Goal: Information Seeking & Learning: Learn about a topic

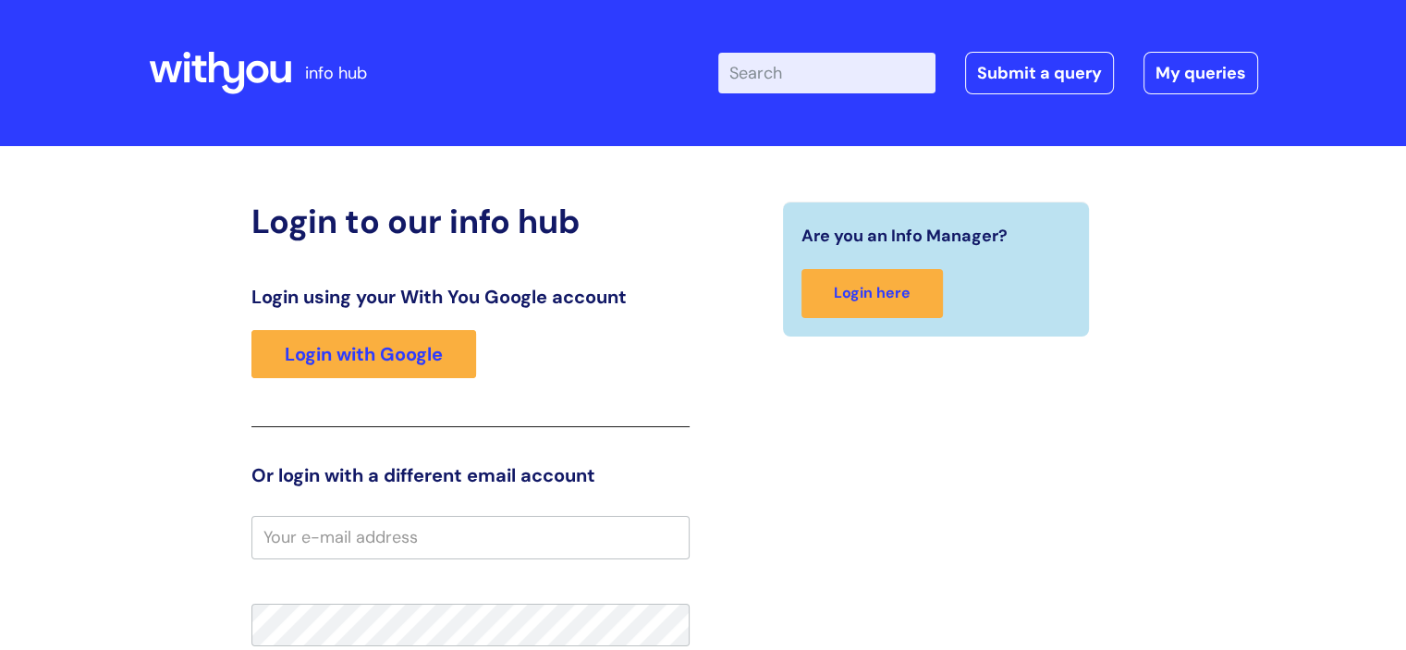
click at [857, 46] on div "Enter your search term here... Search Submit a query My queries Welcome Login" at bounding box center [863, 72] width 790 height 109
click at [851, 91] on input "Enter your search term here..." at bounding box center [826, 73] width 217 height 41
type input "protector"
click button "Search" at bounding box center [0, 0] width 0 height 0
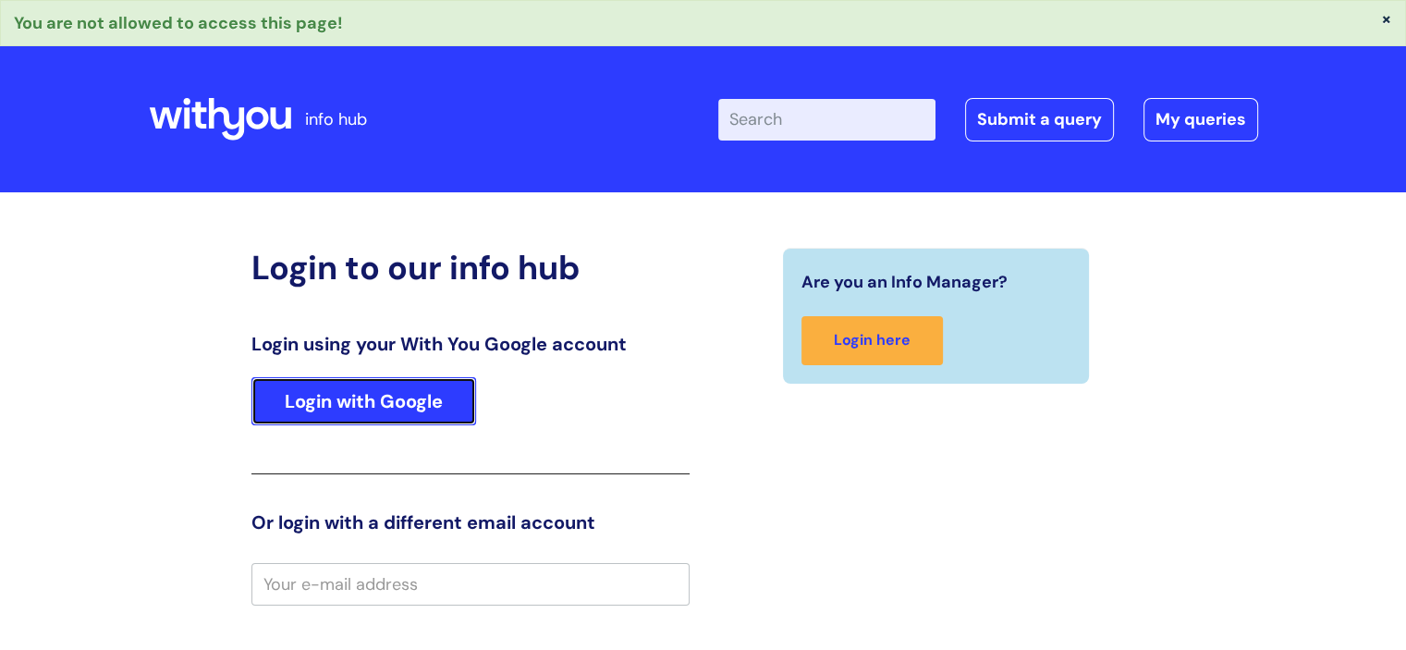
drag, startPoint x: 347, startPoint y: 380, endPoint x: 468, endPoint y: 314, distance: 137.7
click at [348, 379] on link "Login with Google" at bounding box center [363, 401] width 225 height 48
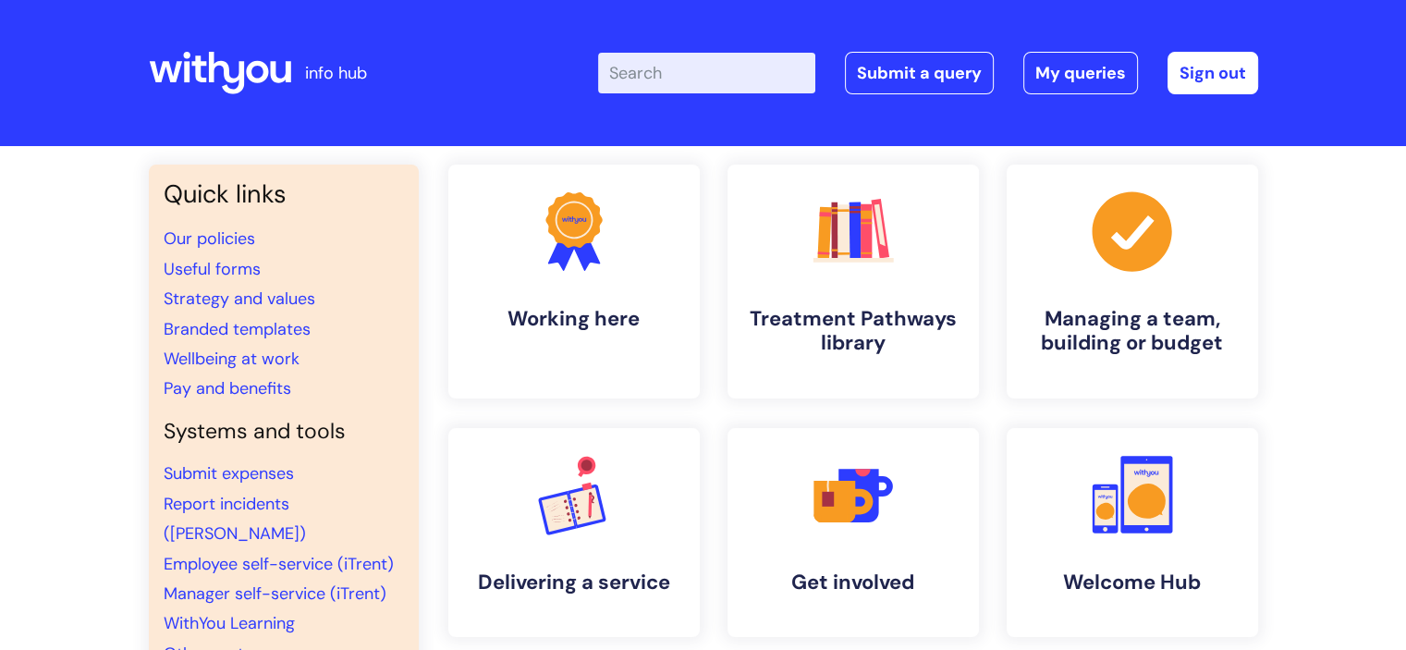
click at [749, 73] on input "Enter your search term here..." at bounding box center [706, 73] width 217 height 41
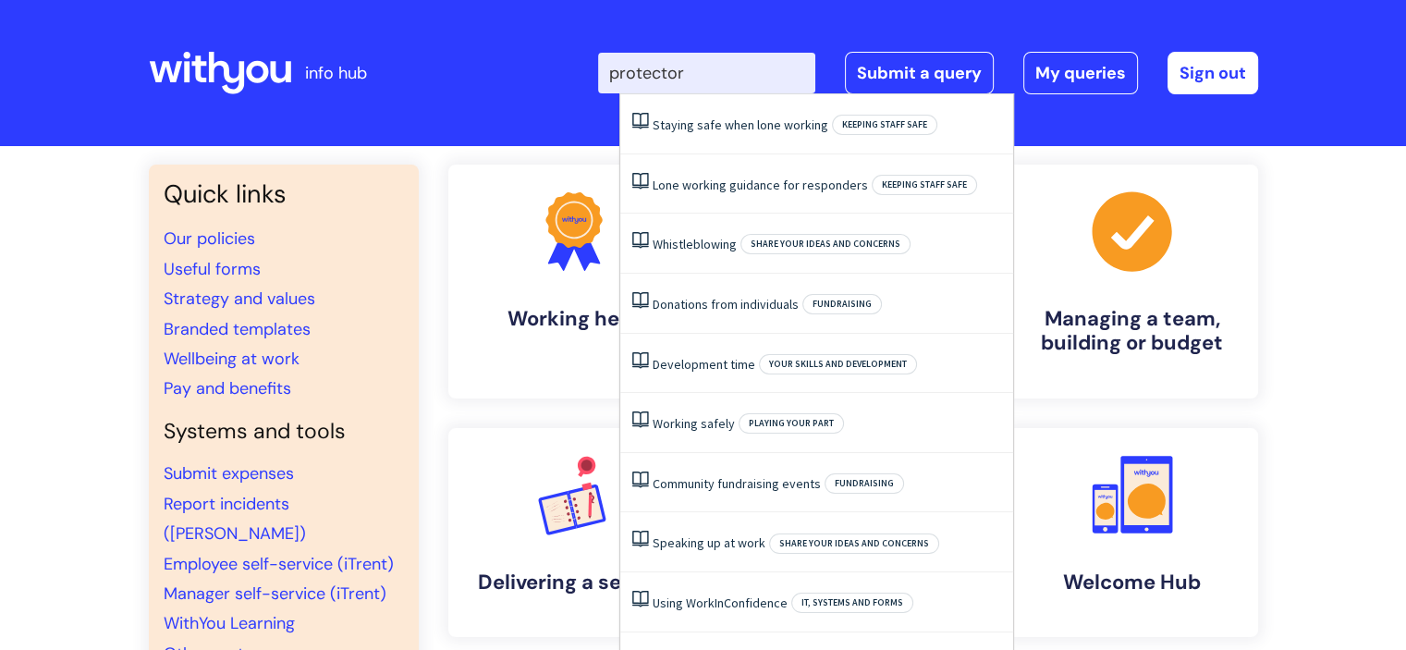
type input "protector"
click button "Search" at bounding box center [0, 0] width 0 height 0
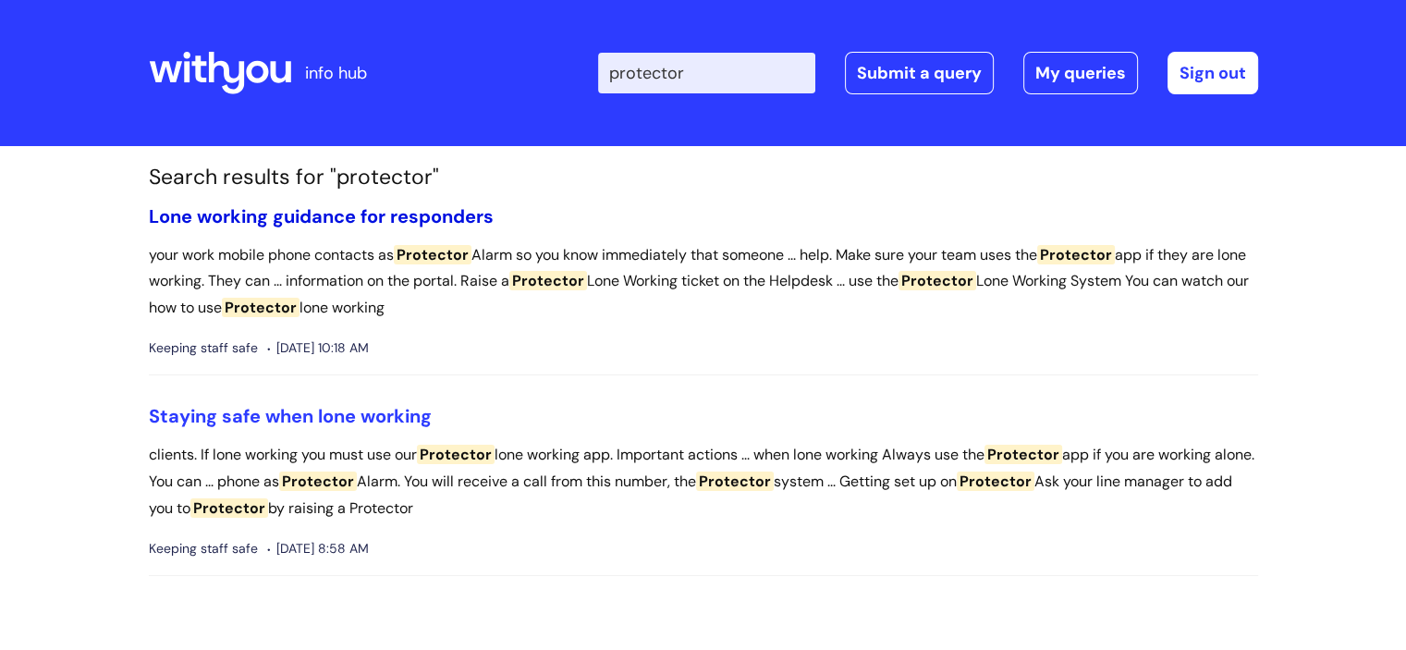
click at [395, 217] on link "Lone working guidance for responders" at bounding box center [321, 216] width 345 height 24
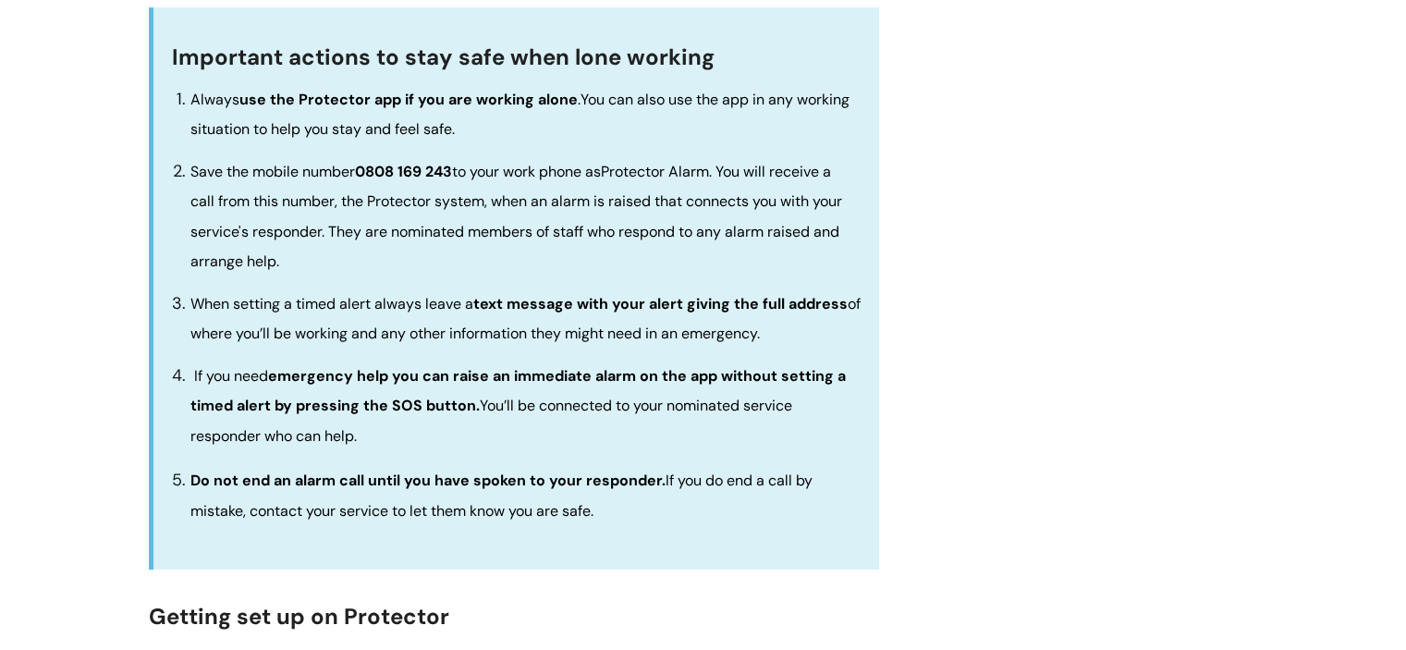
scroll to position [370, 0]
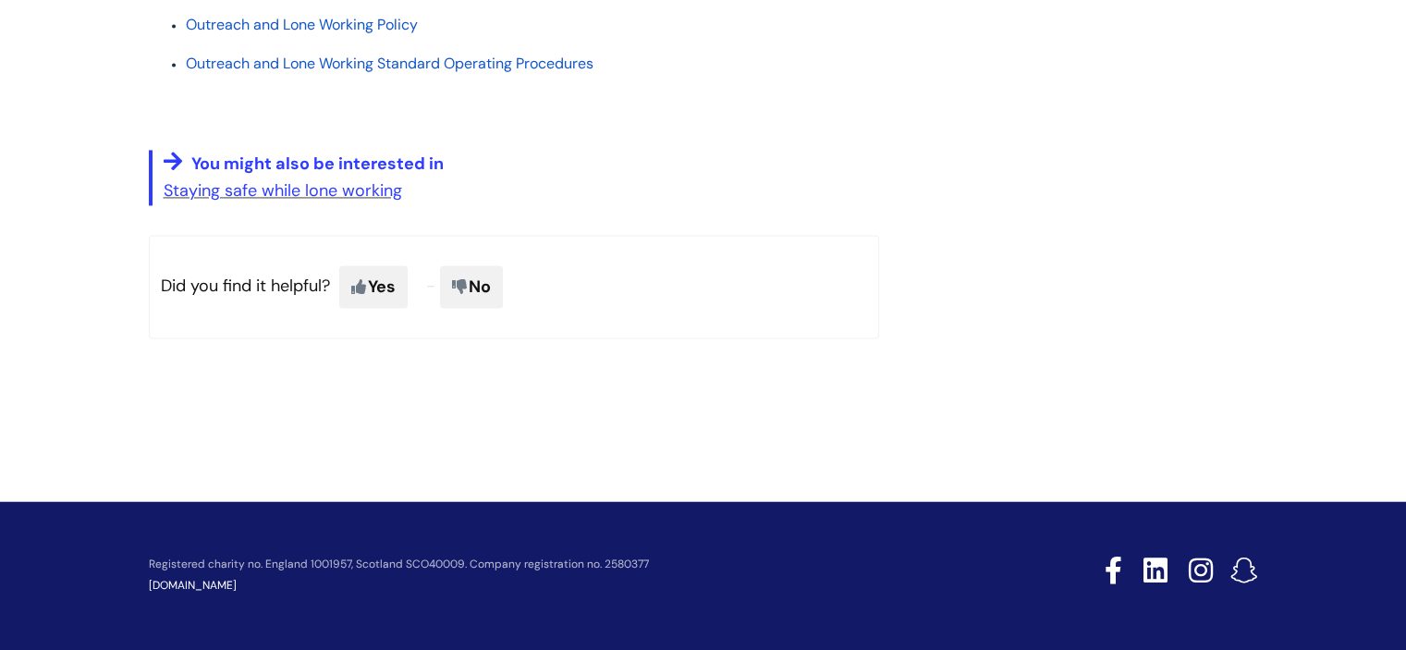
scroll to position [2680, 0]
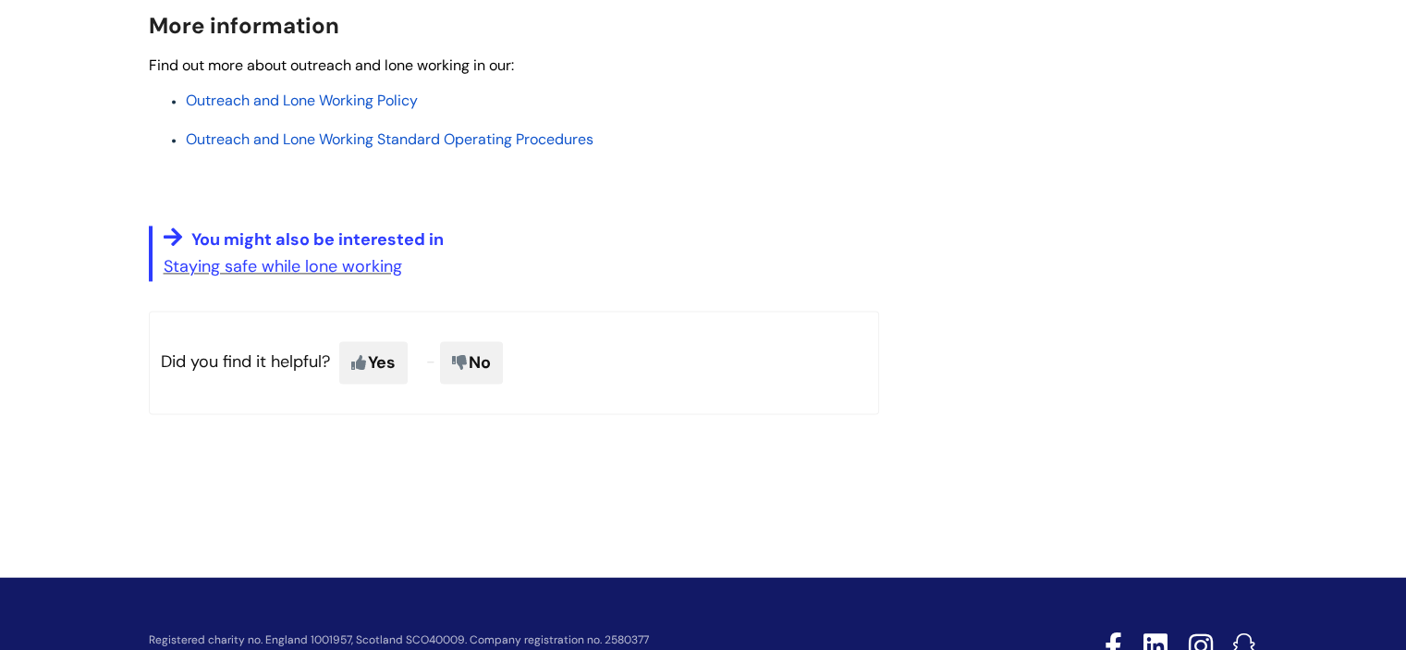
click at [361, 110] on span "Outreach and Lone Working Policy" at bounding box center [302, 100] width 232 height 19
